Goal: Transaction & Acquisition: Purchase product/service

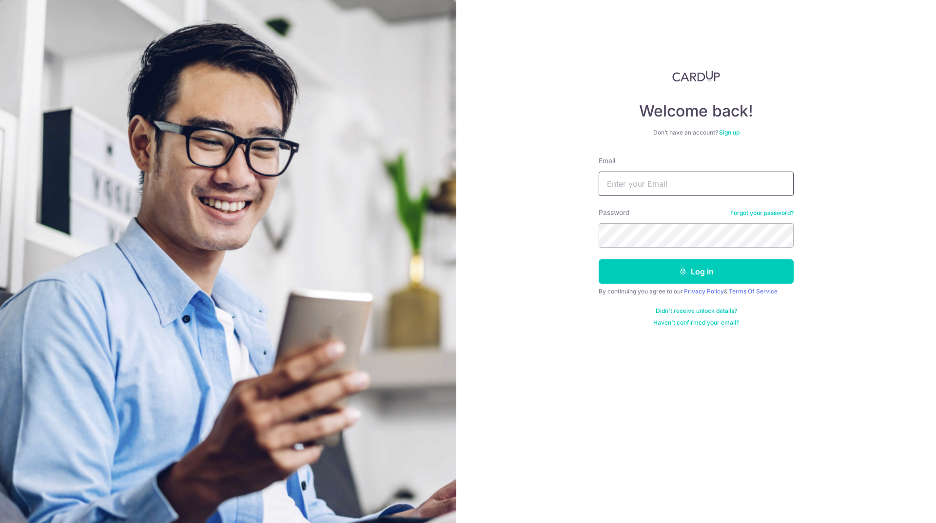
drag, startPoint x: 0, startPoint y: 0, endPoint x: 642, endPoint y: 189, distance: 669.5
click at [642, 189] on input "Email" at bounding box center [696, 184] width 195 height 24
type input "[EMAIL_ADDRESS][DOMAIN_NAME]"
click at [599, 259] on button "Log in" at bounding box center [696, 271] width 195 height 24
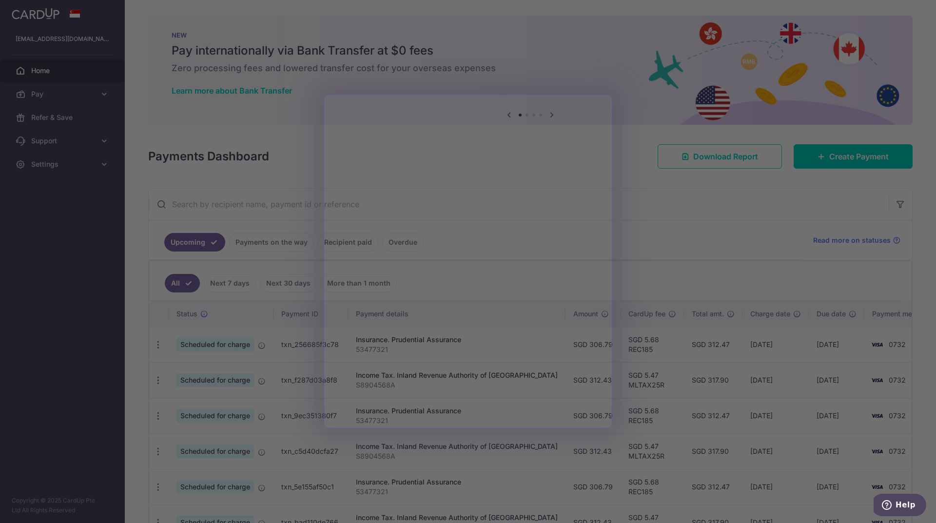
click at [662, 367] on div at bounding box center [472, 264] width 945 height 528
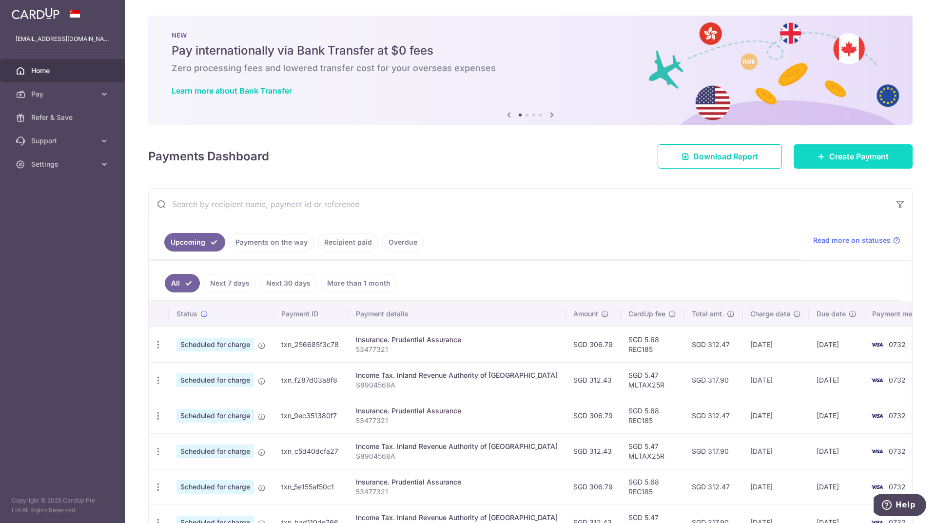
click at [857, 163] on link "Create Payment" at bounding box center [852, 156] width 119 height 24
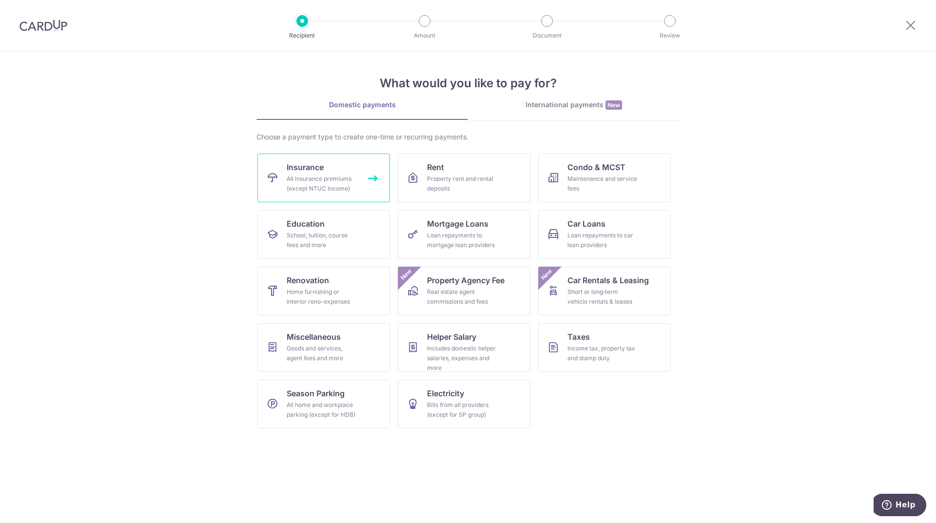
click at [307, 178] on div "All insurance premiums (except NTUC Income)" at bounding box center [322, 183] width 70 height 19
click at [346, 194] on link "Insurance All insurance premiums (except NTUC Income)" at bounding box center [323, 178] width 133 height 49
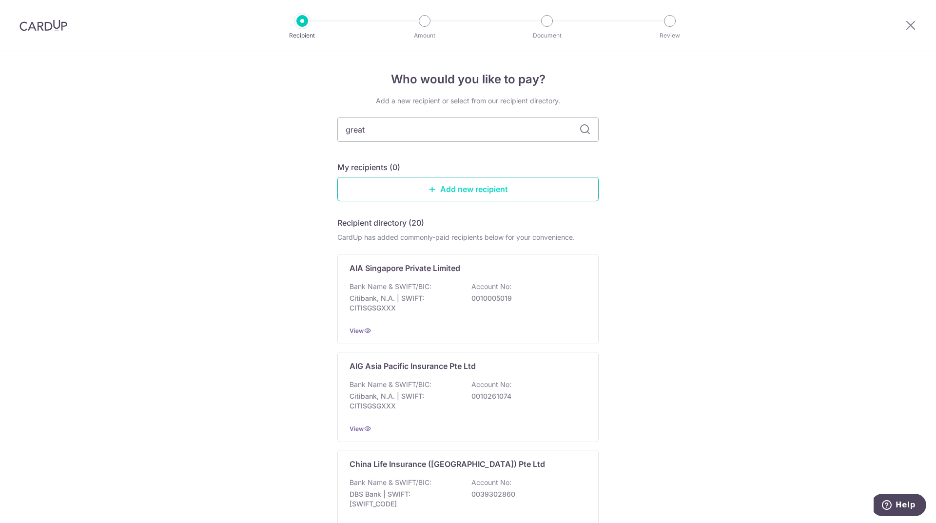
type input "great"
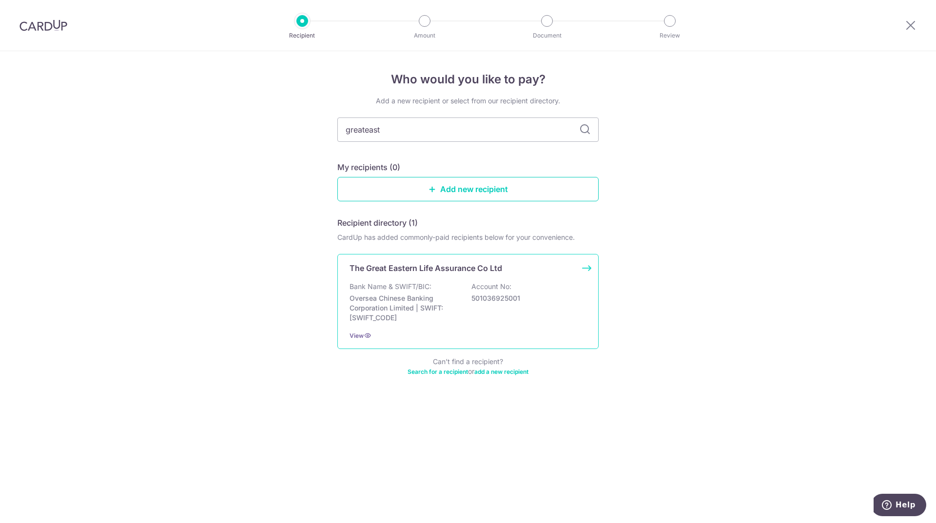
type input "greateast"
click at [422, 266] on p "The Great Eastern Life Assurance Co Ltd" at bounding box center [425, 268] width 153 height 12
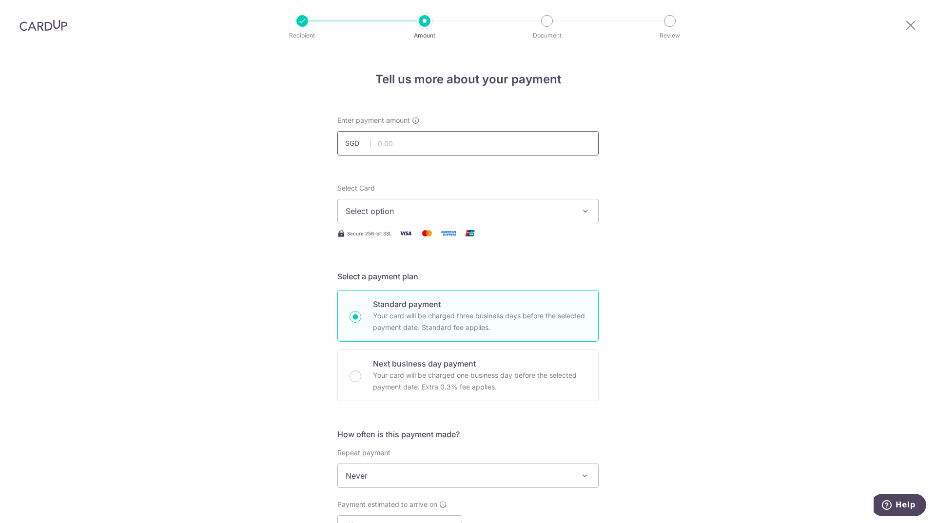
click at [404, 141] on input "text" at bounding box center [467, 143] width 261 height 24
type input "298.00"
click at [699, 234] on div "Tell us more about your payment Enter payment amount SGD 298.00 298.00 Select C…" at bounding box center [468, 492] width 936 height 882
click at [463, 213] on span "Select option" at bounding box center [459, 211] width 227 height 12
click at [438, 278] on span "**** 0732" at bounding box center [468, 281] width 245 height 12
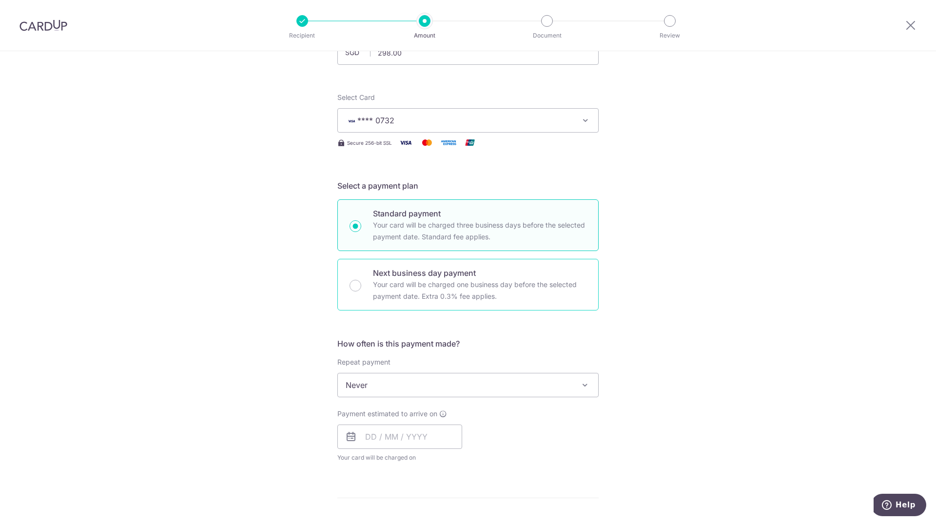
scroll to position [195, 0]
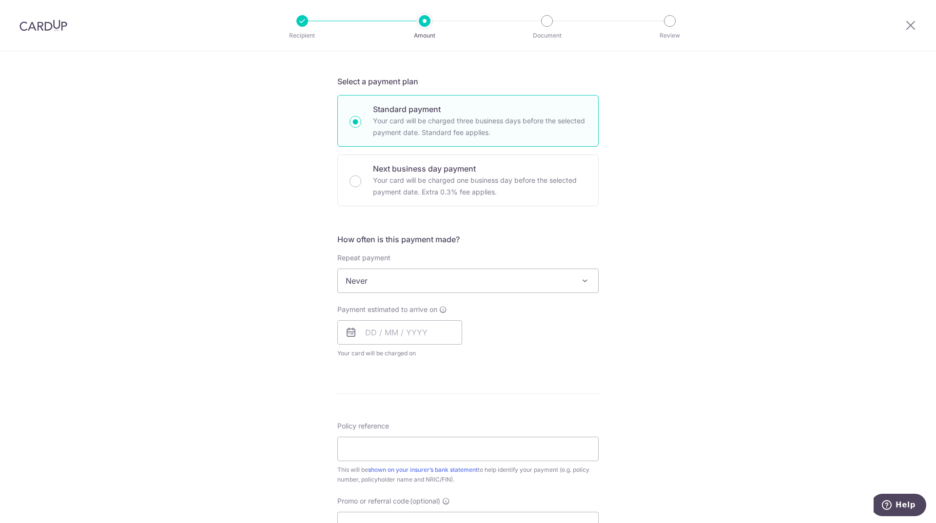
click at [436, 275] on span "Never" at bounding box center [468, 280] width 260 height 23
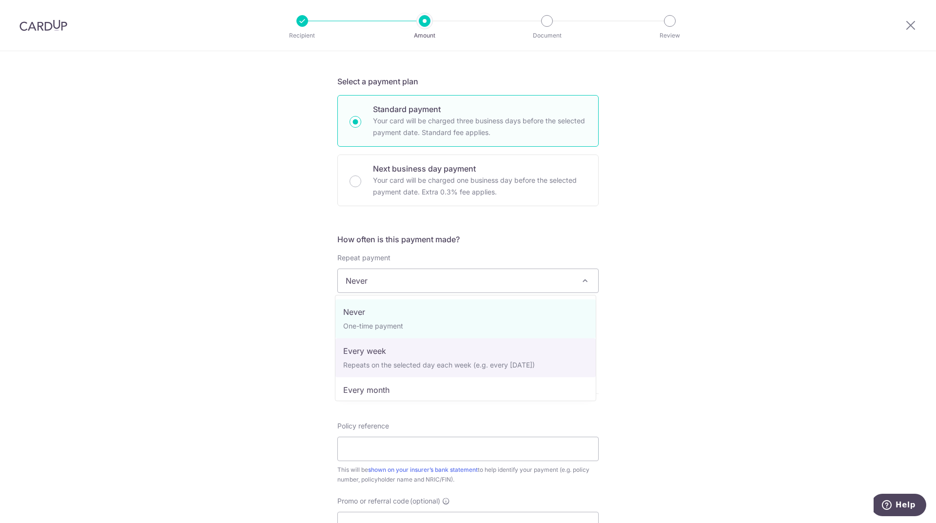
click at [684, 343] on div "Tell us more about your payment Enter payment amount SGD 298.00 298.00 Select C…" at bounding box center [468, 297] width 936 height 882
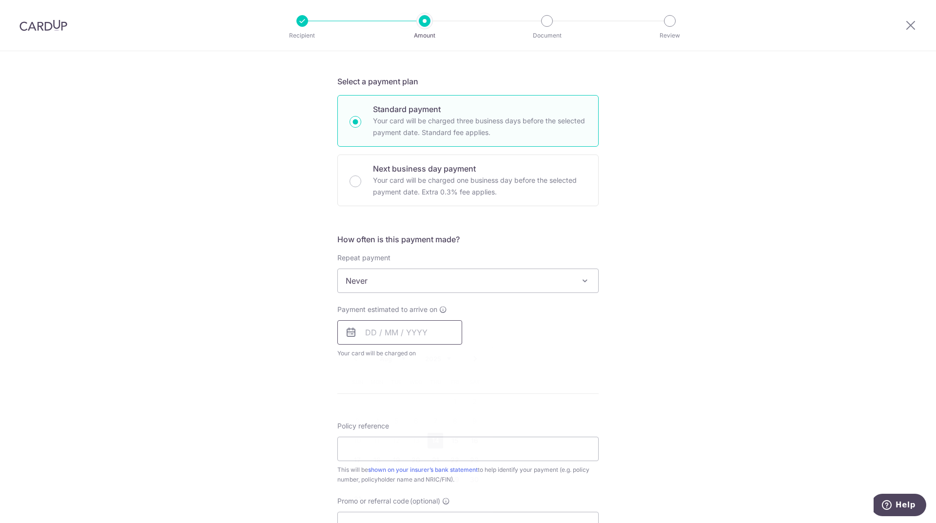
click at [370, 332] on input "text" at bounding box center [399, 332] width 125 height 24
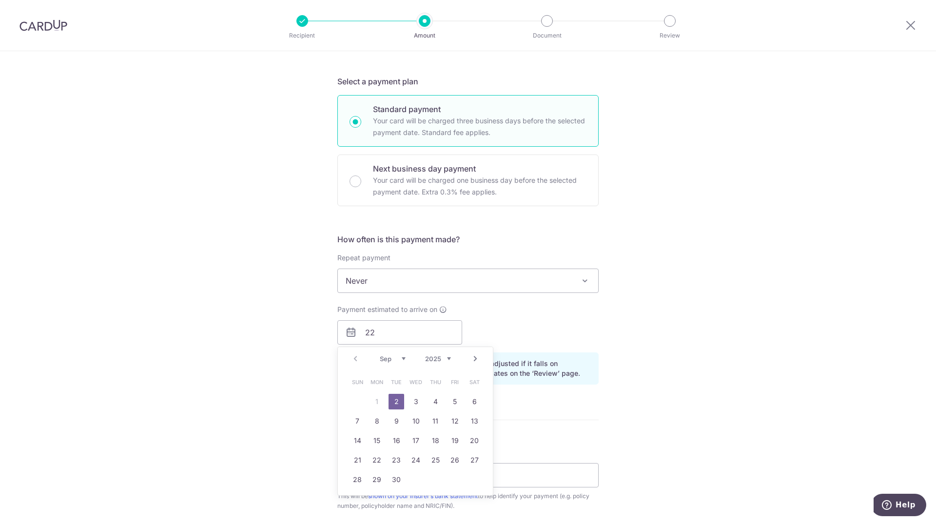
click at [622, 382] on div "Tell us more about your payment Enter payment amount SGD 298.00 298.00 Select C…" at bounding box center [468, 310] width 936 height 908
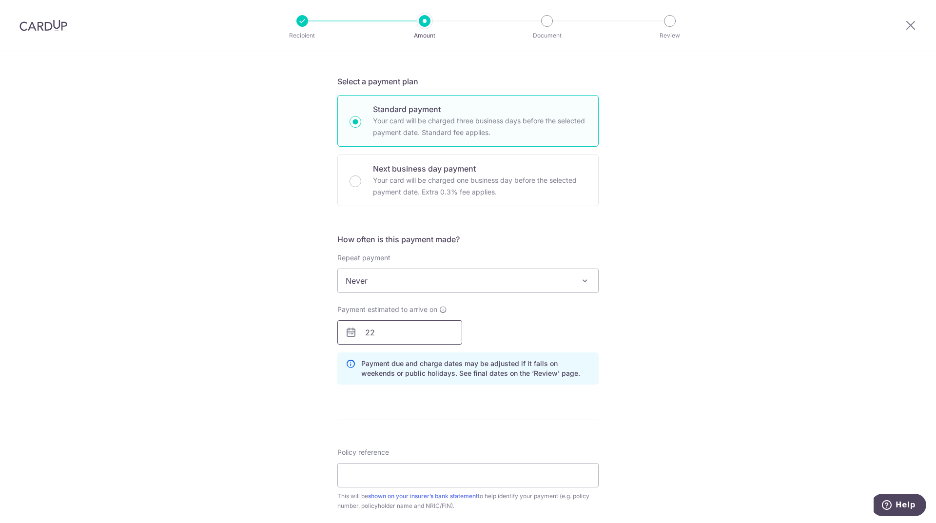
click at [410, 340] on input "22" at bounding box center [399, 332] width 125 height 24
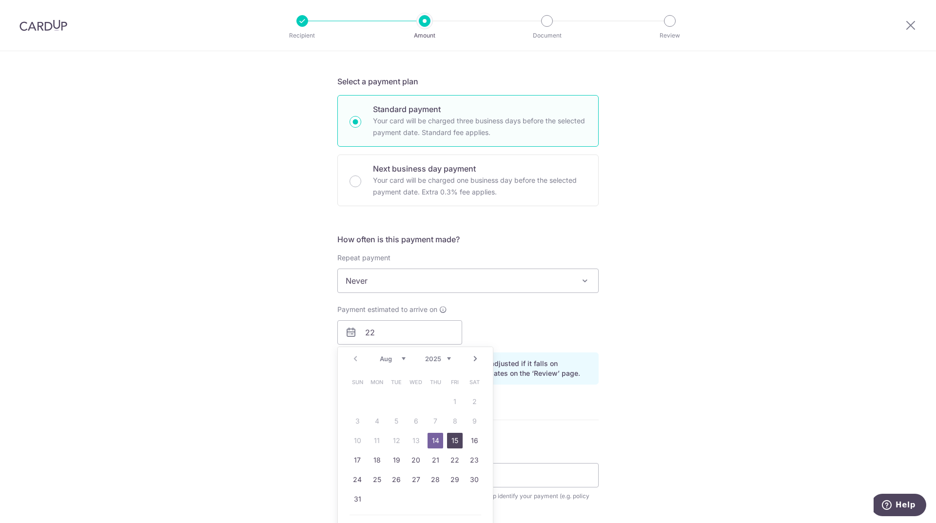
click at [458, 442] on link "15" at bounding box center [455, 441] width 16 height 16
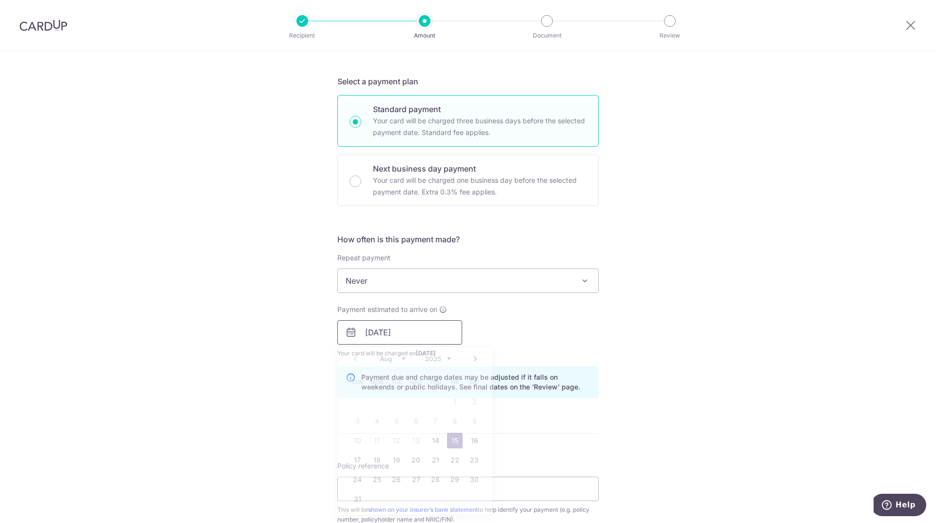
click at [403, 338] on input "15/08/2025" at bounding box center [399, 332] width 125 height 24
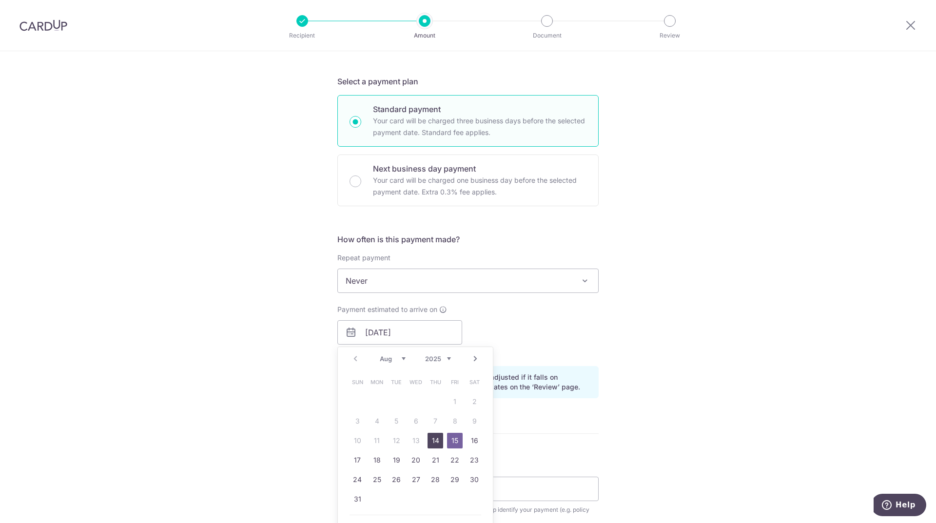
click at [435, 439] on link "14" at bounding box center [435, 441] width 16 height 16
type input "[DATE]"
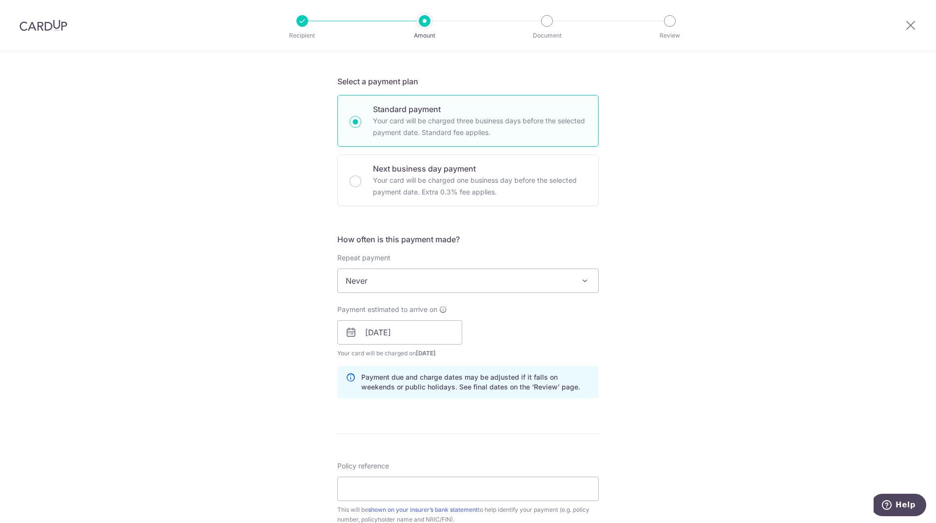
click at [639, 355] on div "Tell us more about your payment Enter payment amount SGD 298.00 298.00 Select C…" at bounding box center [468, 317] width 936 height 922
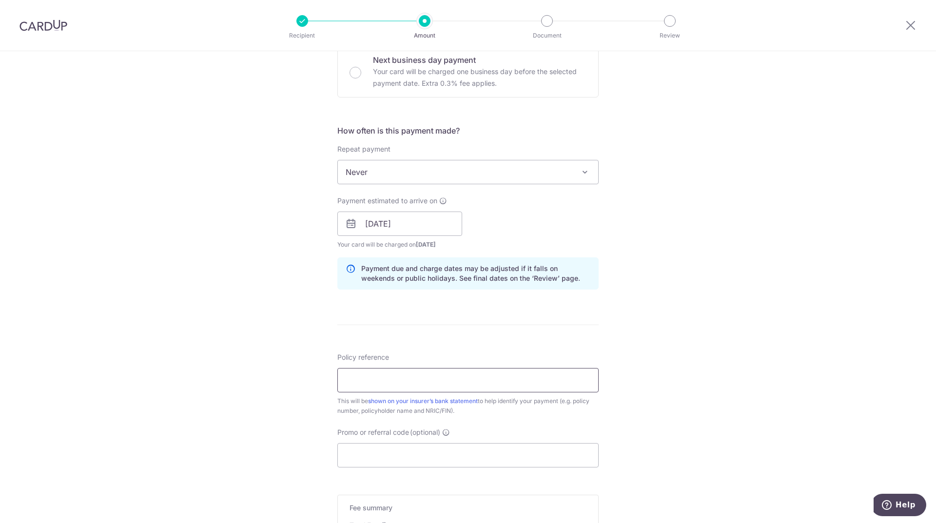
scroll to position [341, 0]
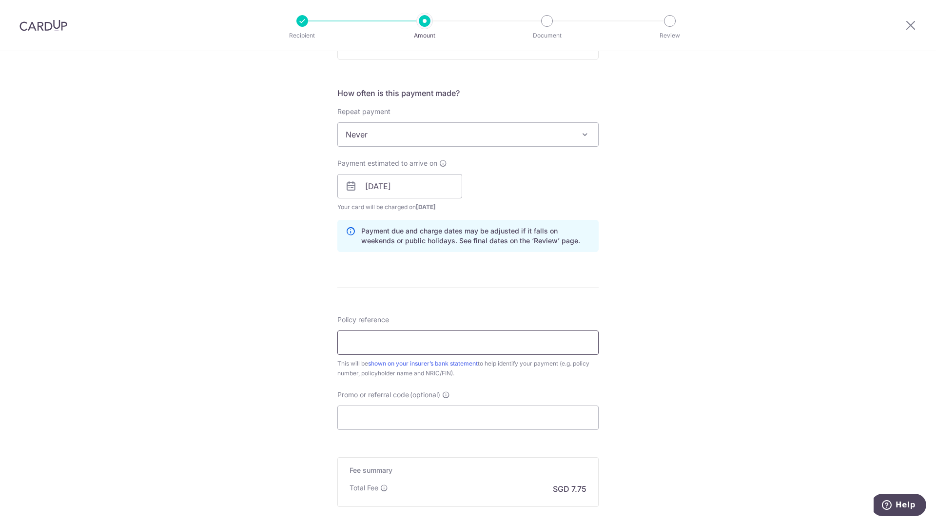
click at [485, 342] on input "Policy reference" at bounding box center [467, 342] width 261 height 24
type input "0222248301"
click at [383, 416] on input "Promo or referral code (optional)" at bounding box center [467, 418] width 261 height 24
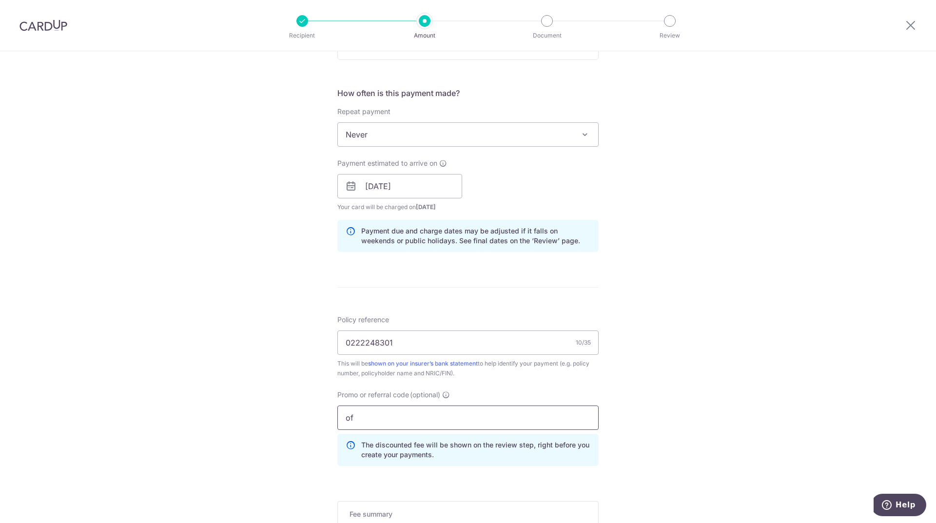
type input "o"
type input "OFF225"
click at [696, 347] on div "Tell us more about your payment Enter payment amount SGD 298.00 298.00 Select C…" at bounding box center [468, 193] width 936 height 966
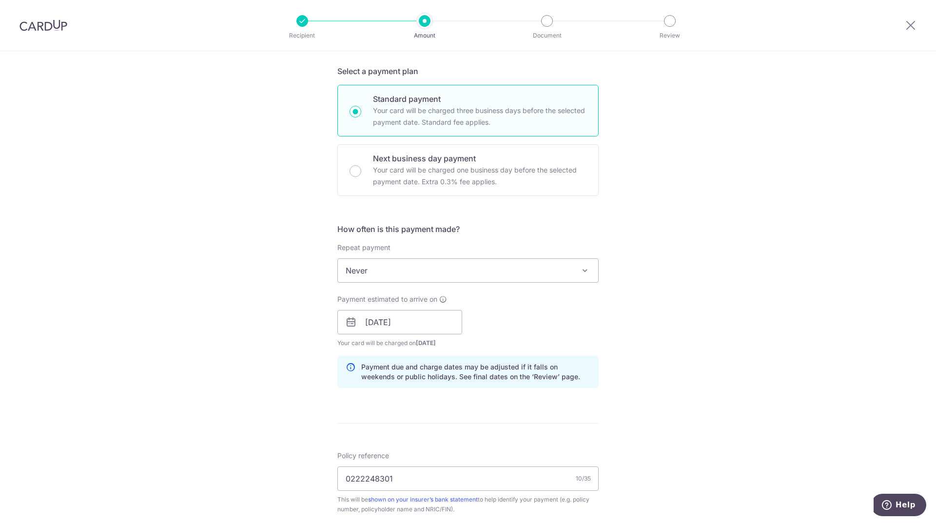
scroll to position [292, 0]
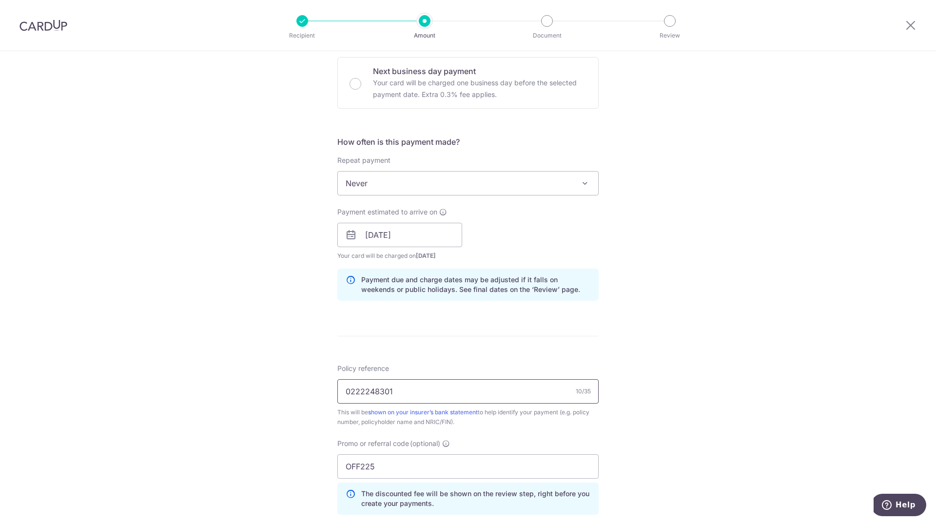
click at [366, 396] on input "0222248301" at bounding box center [467, 391] width 261 height 24
click at [711, 388] on div "Tell us more about your payment Enter payment amount SGD 298.00 298.00 Select C…" at bounding box center [468, 242] width 936 height 966
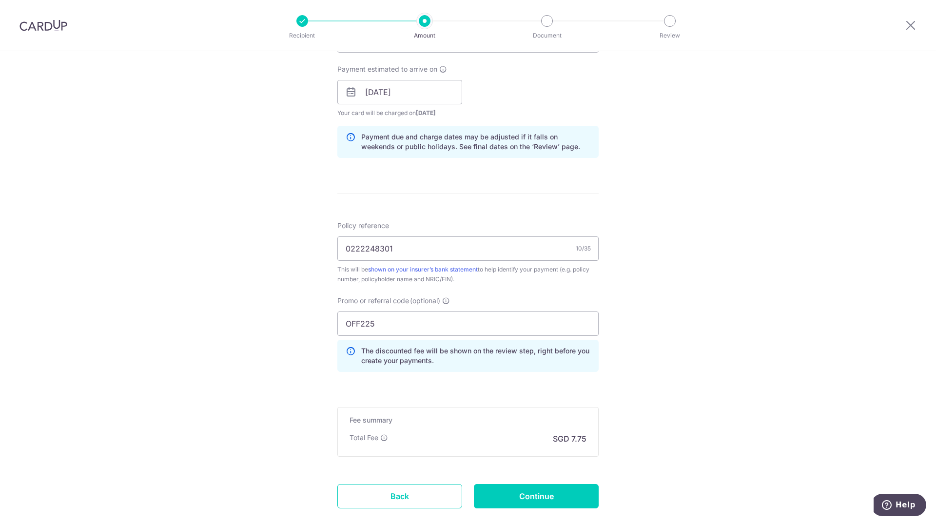
scroll to position [439, 0]
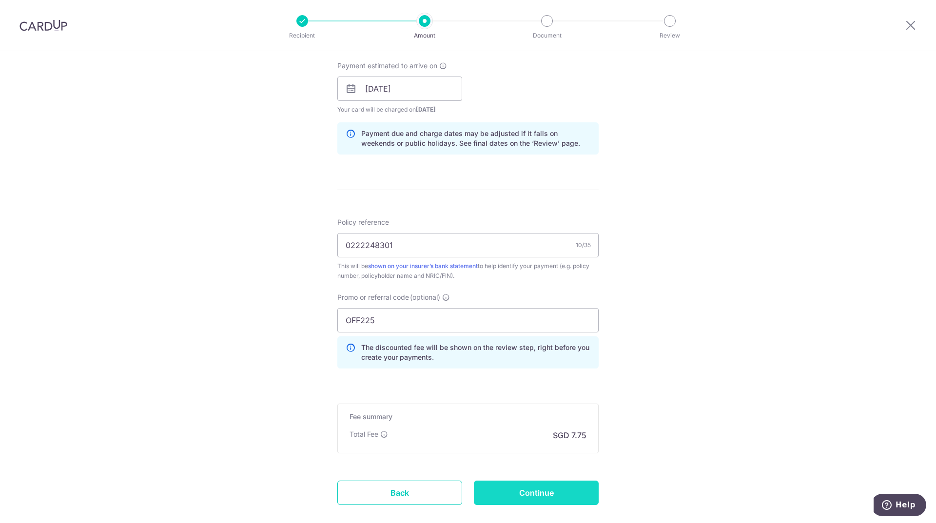
click at [555, 502] on input "Continue" at bounding box center [536, 493] width 125 height 24
type input "Create Schedule"
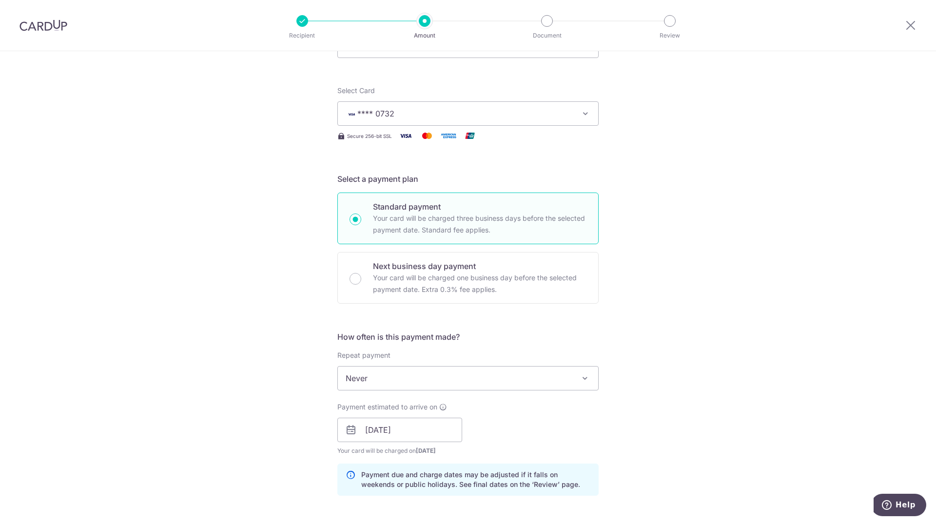
scroll to position [0, 0]
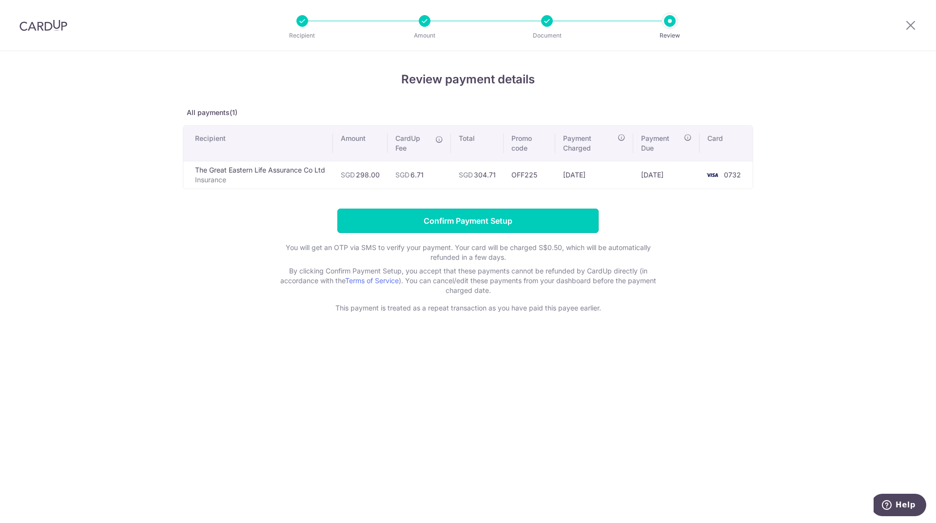
drag, startPoint x: 555, startPoint y: 224, endPoint x: 630, endPoint y: 290, distance: 99.9
click at [630, 290] on form "Confirm Payment Setup You will get an OTP via SMS to verify your payment. Your …" at bounding box center [468, 261] width 570 height 104
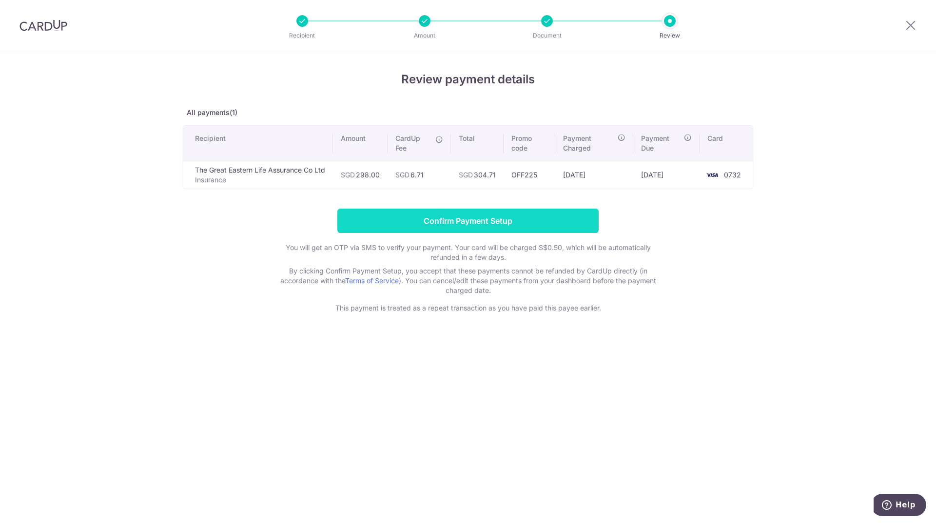
click at [569, 220] on input "Confirm Payment Setup" at bounding box center [467, 221] width 261 height 24
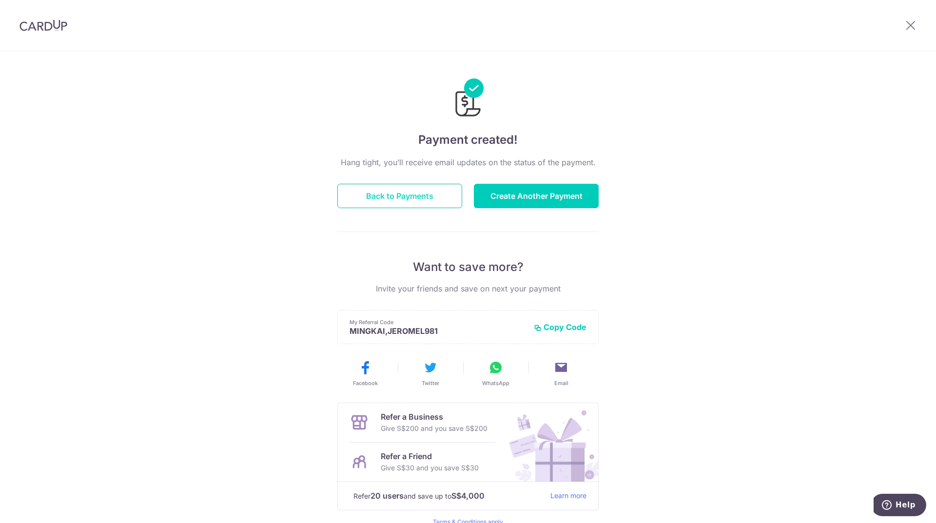
click at [428, 201] on button "Back to Payments" at bounding box center [399, 196] width 125 height 24
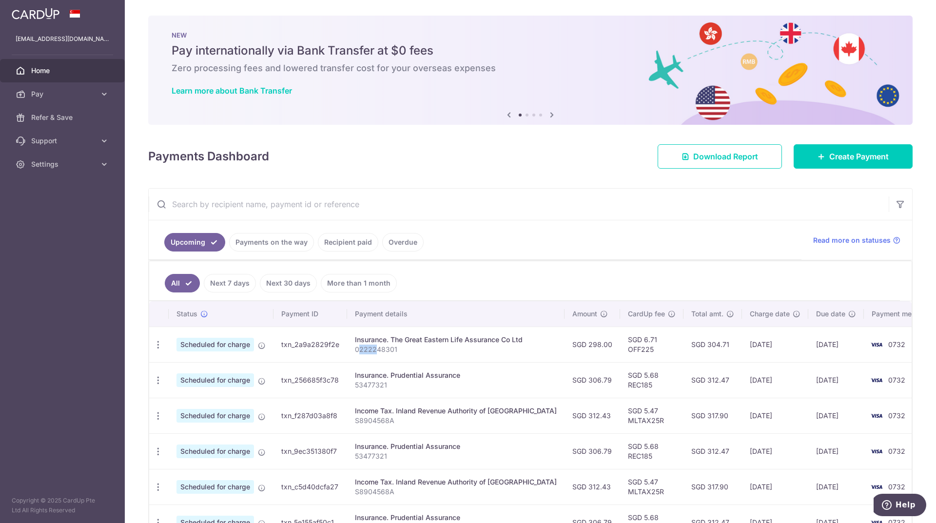
drag, startPoint x: 376, startPoint y: 350, endPoint x: 361, endPoint y: 350, distance: 14.6
click at [361, 350] on p "0222248301" at bounding box center [456, 350] width 202 height 10
click at [822, 146] on link "Create Payment" at bounding box center [852, 156] width 119 height 24
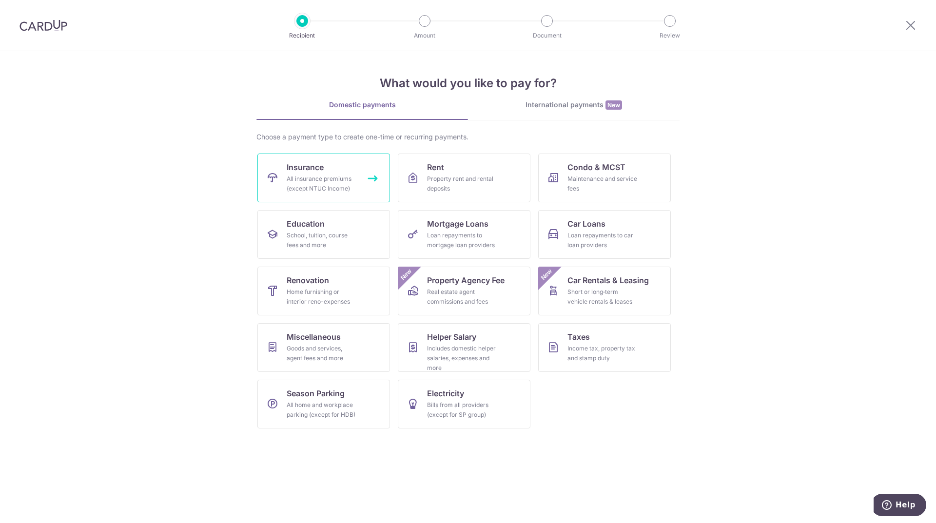
click at [334, 187] on div "All insurance premiums (except NTUC Income)" at bounding box center [322, 183] width 70 height 19
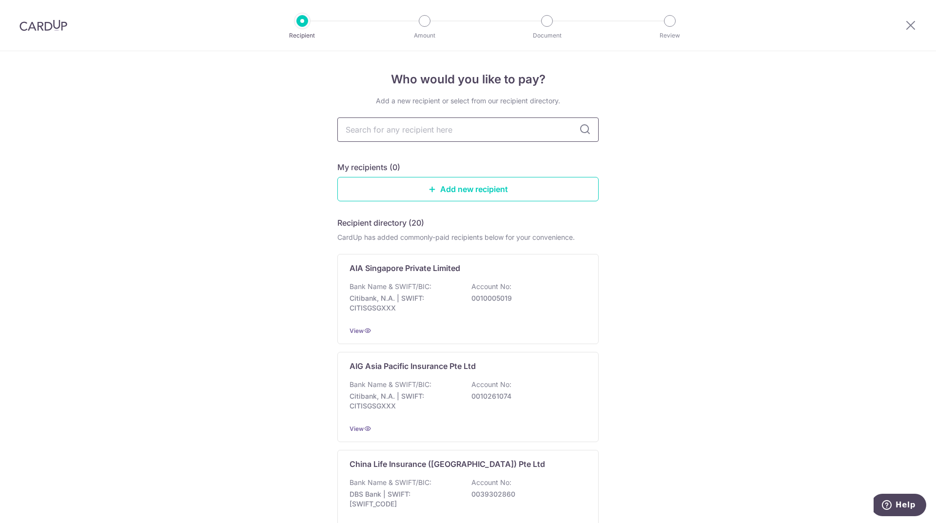
click at [442, 137] on input "text" at bounding box center [467, 129] width 261 height 24
type input "GREA"
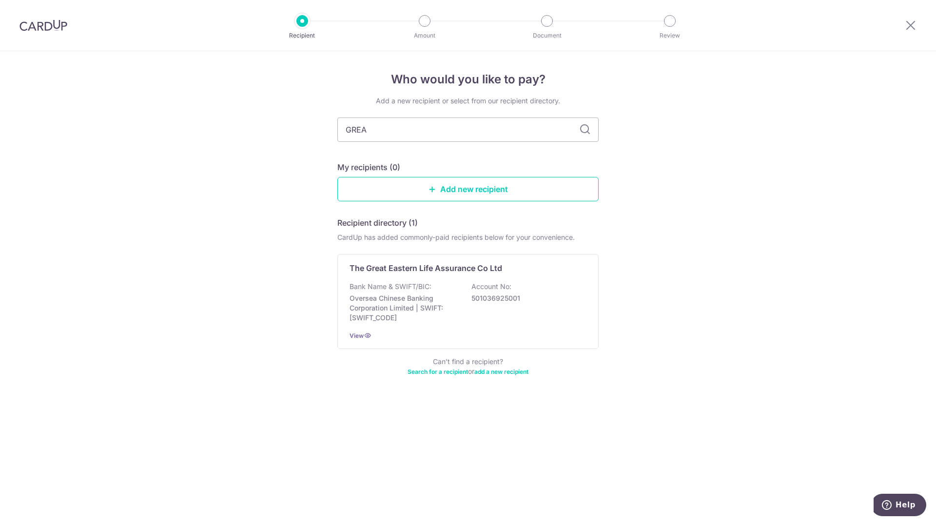
click at [65, 21] on img at bounding box center [43, 25] width 48 height 12
